Goal: Task Accomplishment & Management: Manage account settings

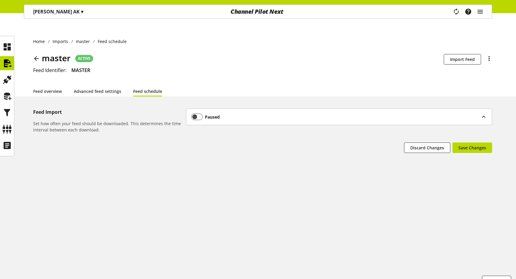
click at [46, 14] on p "[PERSON_NAME] AK ▾" at bounding box center [58, 11] width 50 height 7
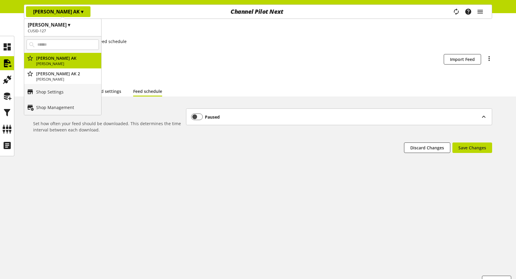
click at [212, 38] on div "Home Imports master Feed schedule master ACTIVE Schedulability is disabled for …" at bounding box center [258, 60] width 516 height 71
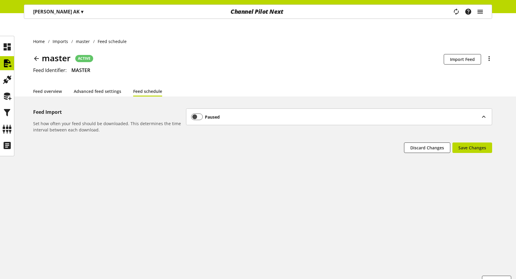
click at [477, 14] on icon "main navigation" at bounding box center [480, 11] width 7 height 11
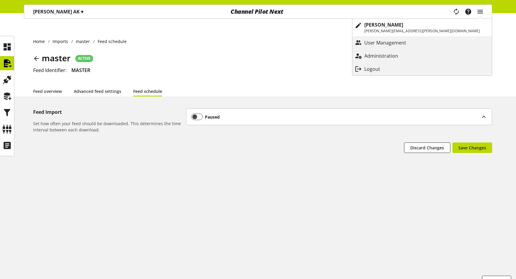
click at [392, 67] on p "Logout" at bounding box center [378, 68] width 28 height 7
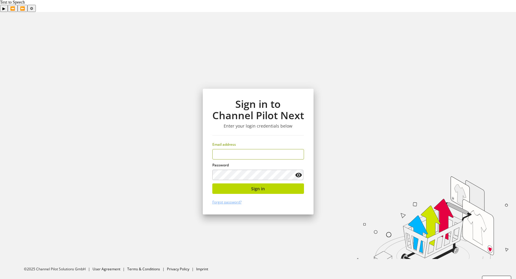
click at [257, 149] on input "email" at bounding box center [258, 154] width 92 height 10
click at [243, 170] on div "Sign in to Channel Pilot Next Enter your login credentials below Email address …" at bounding box center [258, 152] width 111 height 126
type input "**********"
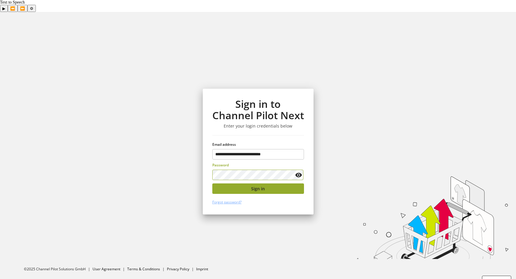
click at [256, 183] on button "Sign in" at bounding box center [258, 188] width 92 height 10
